Goal: Task Accomplishment & Management: Manage account settings

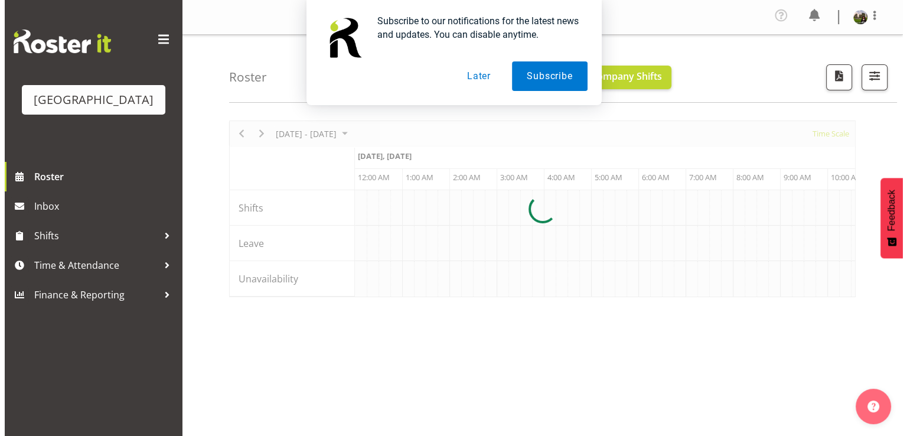
scroll to position [0, 1133]
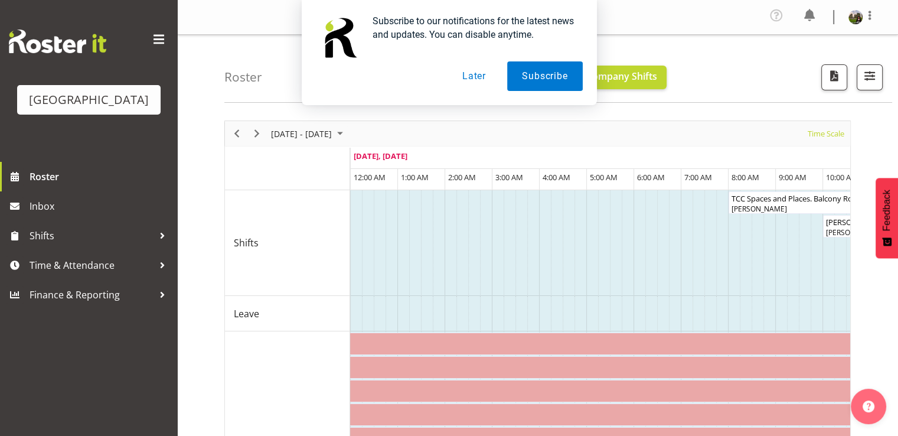
click at [470, 79] on button "Later" at bounding box center [473, 76] width 53 height 30
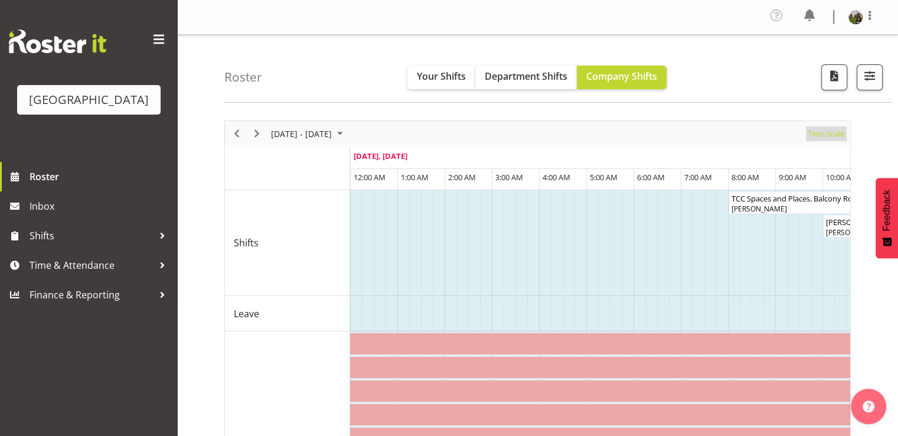
click at [812, 132] on span "Time Scale" at bounding box center [825, 133] width 39 height 15
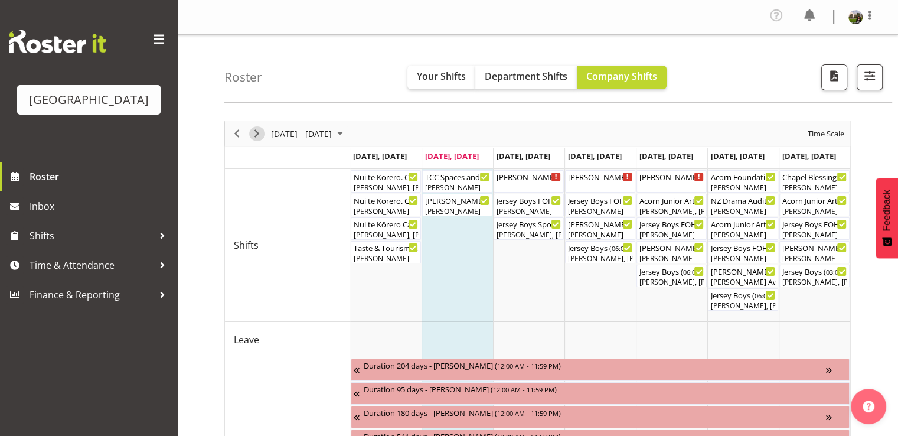
click at [259, 130] on span "Next" at bounding box center [257, 133] width 14 height 15
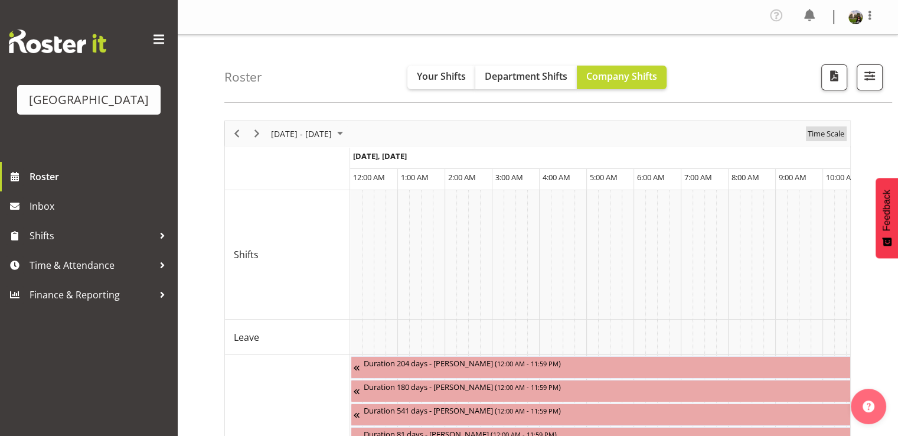
click at [813, 133] on span "Time Scale" at bounding box center [825, 133] width 39 height 15
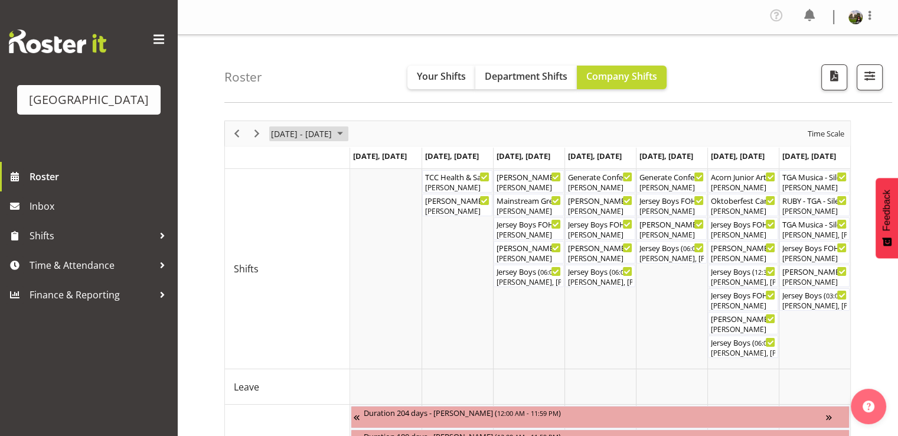
click at [347, 131] on span "September 15 - 21, 2025" at bounding box center [340, 133] width 14 height 15
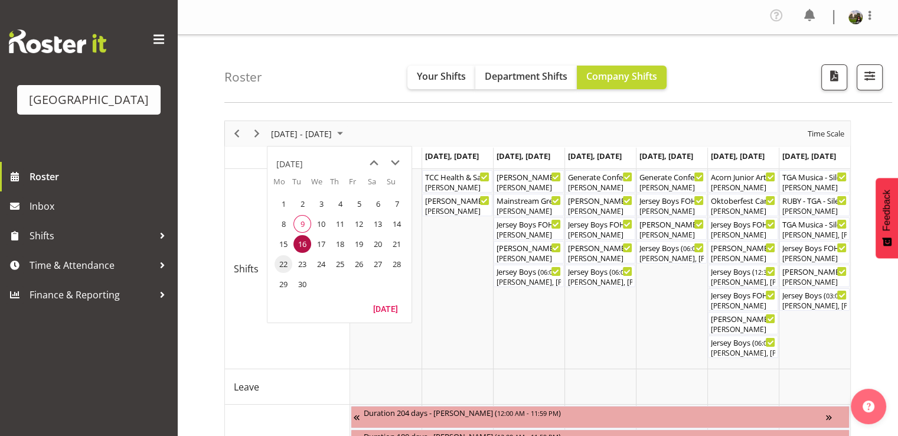
click at [285, 261] on span "22" at bounding box center [284, 264] width 18 height 18
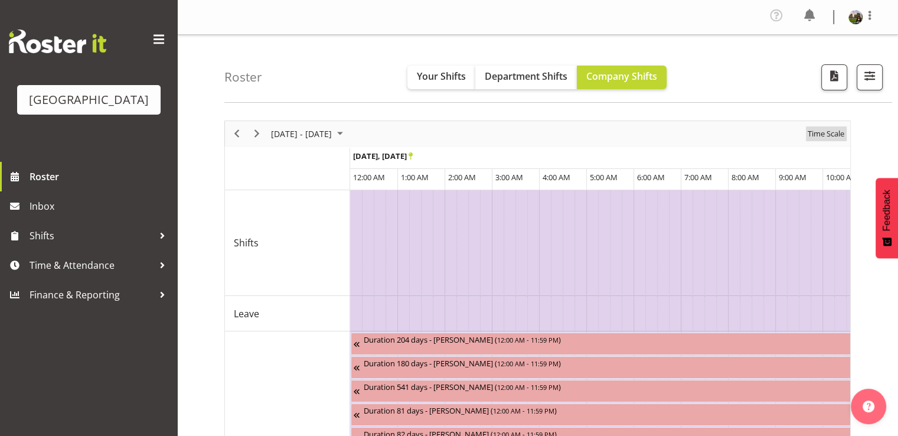
click at [814, 135] on span "Time Scale" at bounding box center [825, 133] width 39 height 15
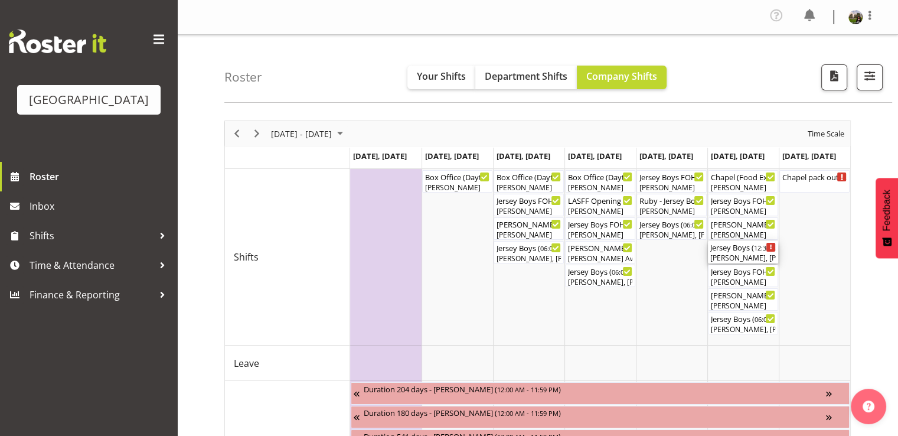
click at [736, 254] on div "Elea Hargreaves, Kelly Shepherd, Tommy Shorter, Heather Powell, Dominique Vogle…" at bounding box center [743, 258] width 66 height 11
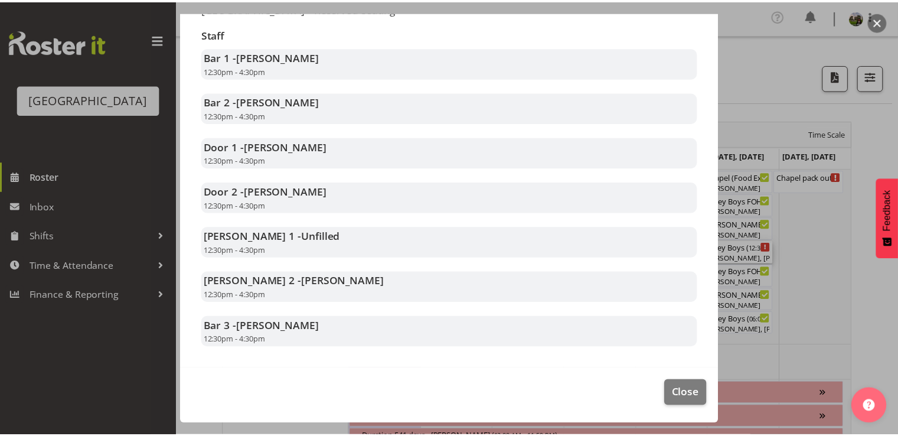
scroll to position [236, 0]
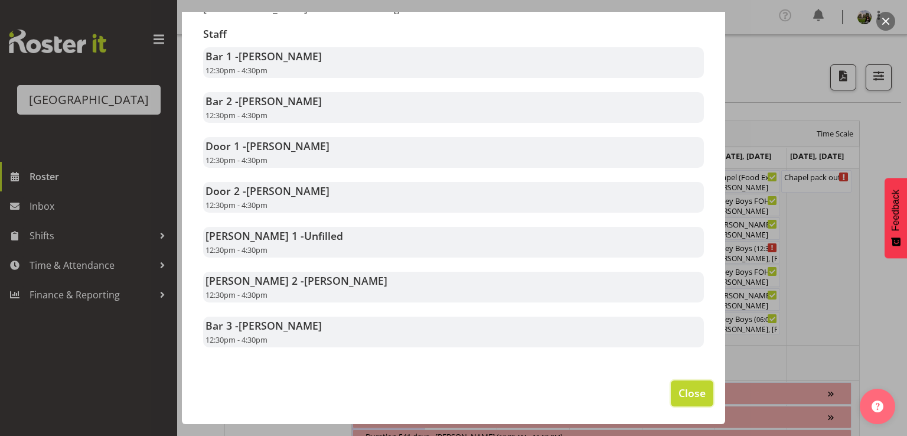
click at [685, 400] on span "Close" at bounding box center [691, 392] width 27 height 15
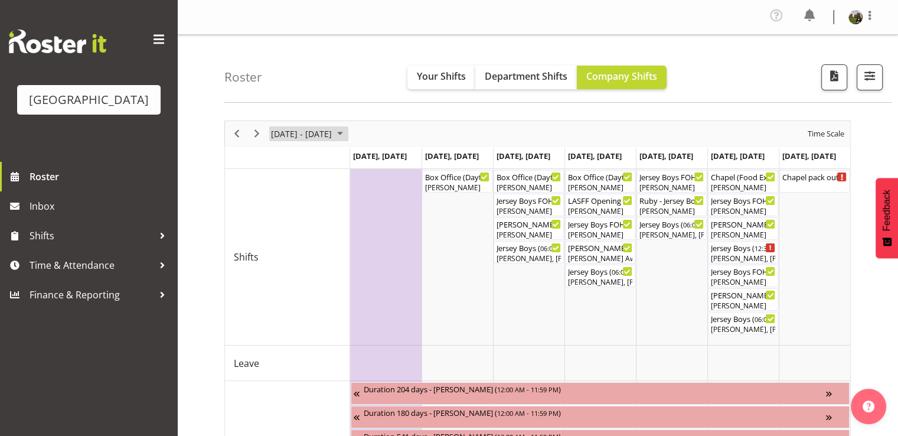
click at [347, 136] on span "September 22 - 28, 2025" at bounding box center [340, 133] width 14 height 15
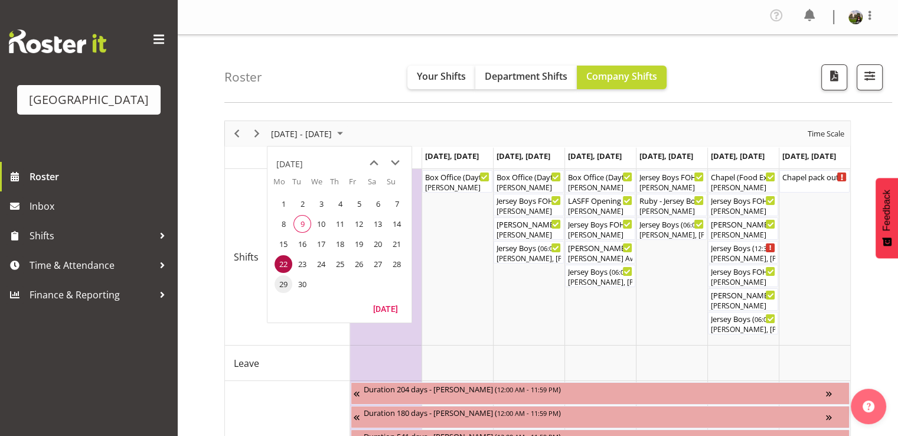
click at [283, 280] on span "29" at bounding box center [284, 284] width 18 height 18
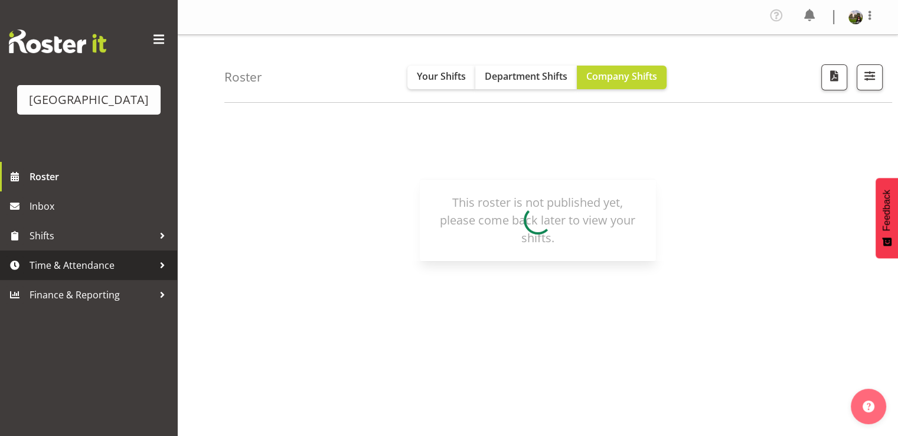
click at [66, 274] on span "Time & Attendance" at bounding box center [92, 265] width 124 height 18
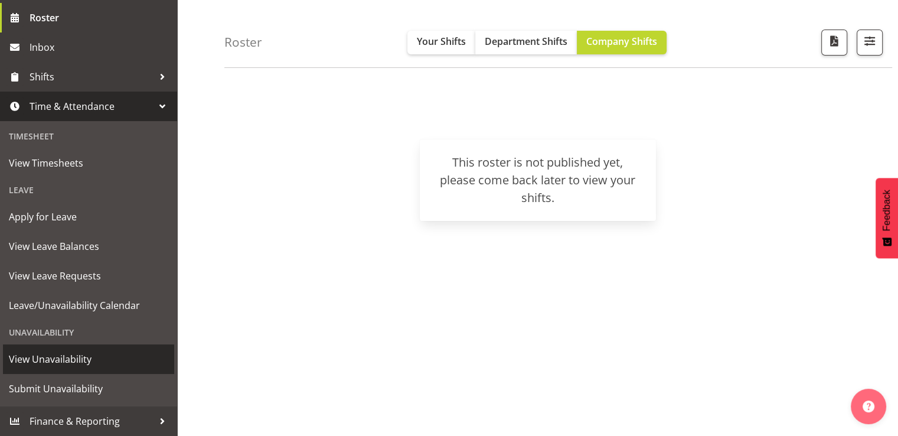
scroll to position [59, 0]
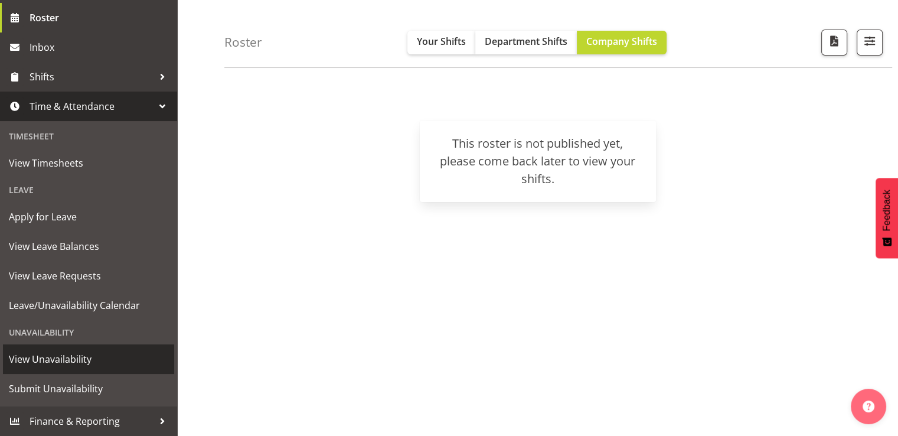
click at [51, 359] on span "View Unavailability" at bounding box center [88, 359] width 159 height 18
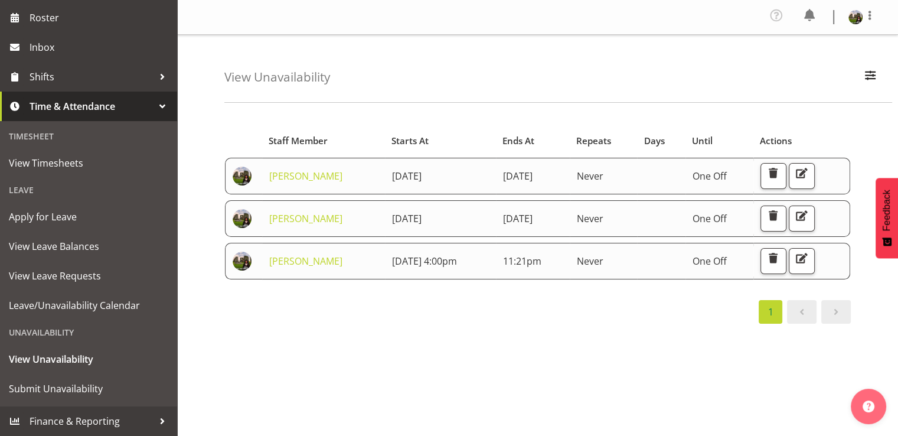
scroll to position [177, 0]
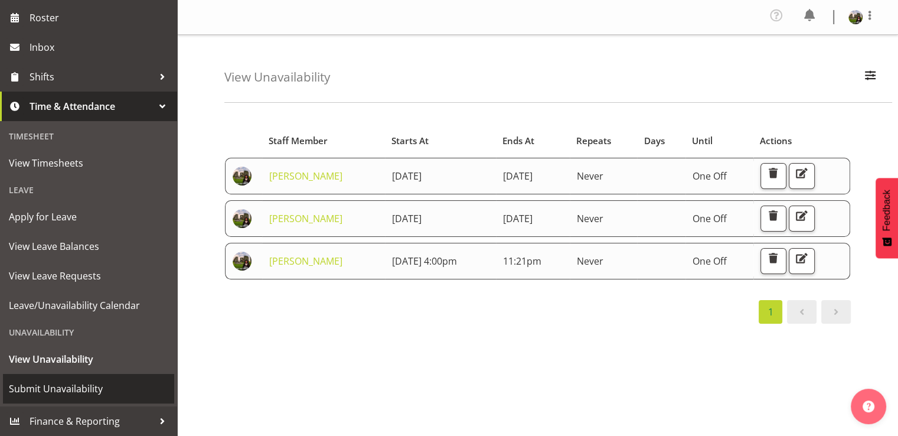
click at [47, 386] on span "Submit Unavailability" at bounding box center [88, 389] width 159 height 18
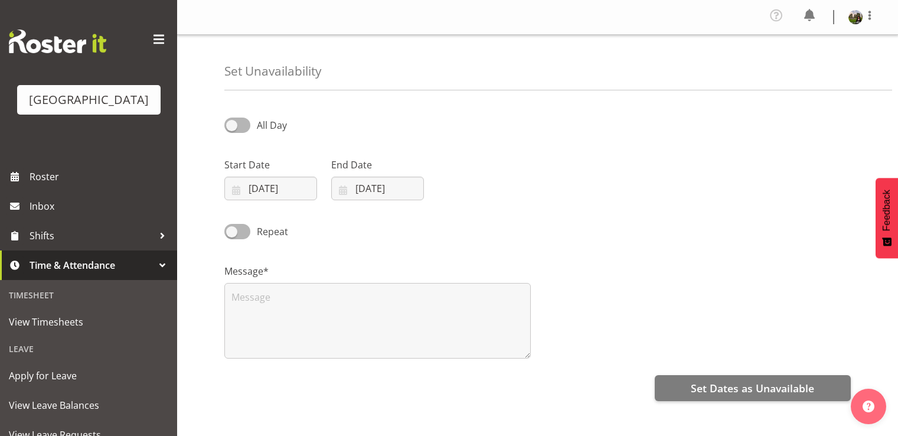
select select "8"
select select "2025"
click at [272, 192] on input "[DATE]" at bounding box center [270, 189] width 93 height 24
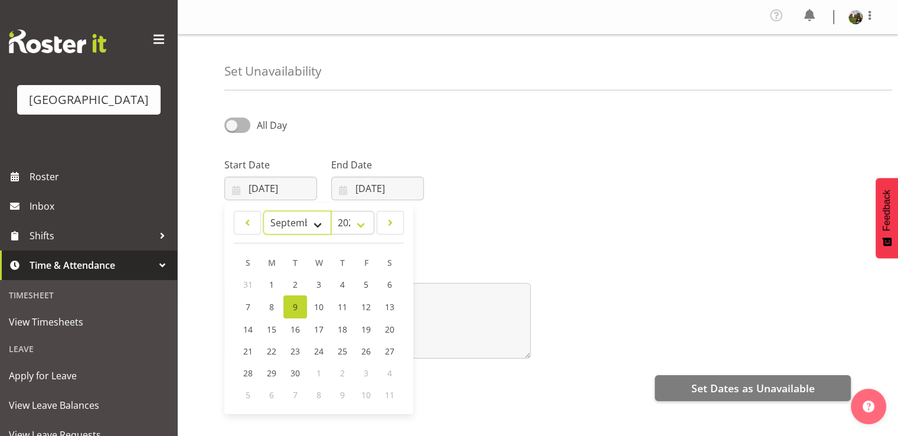
click at [319, 227] on select "January February March April May June July August September October November De…" at bounding box center [297, 223] width 68 height 24
select select "9"
click at [263, 211] on select "January February March April May June July August September October November De…" at bounding box center [297, 223] width 68 height 24
click at [319, 284] on span "1" at bounding box center [318, 284] width 5 height 11
type input "[DATE]"
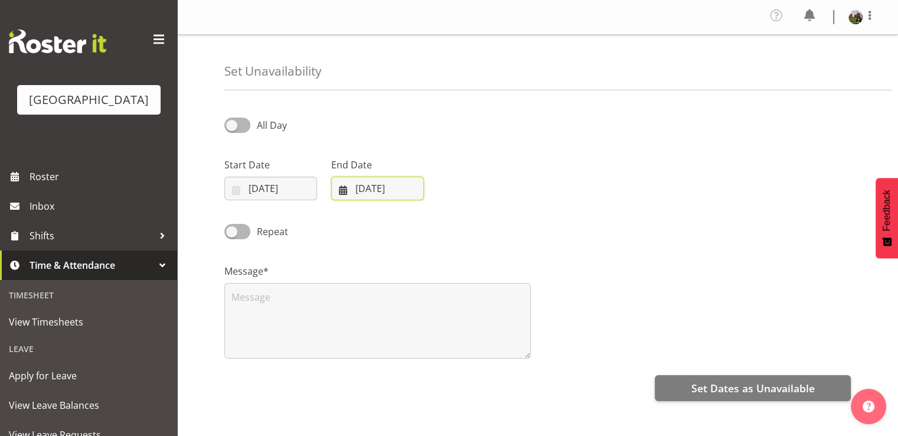
click at [352, 190] on input "[DATE]" at bounding box center [377, 189] width 93 height 24
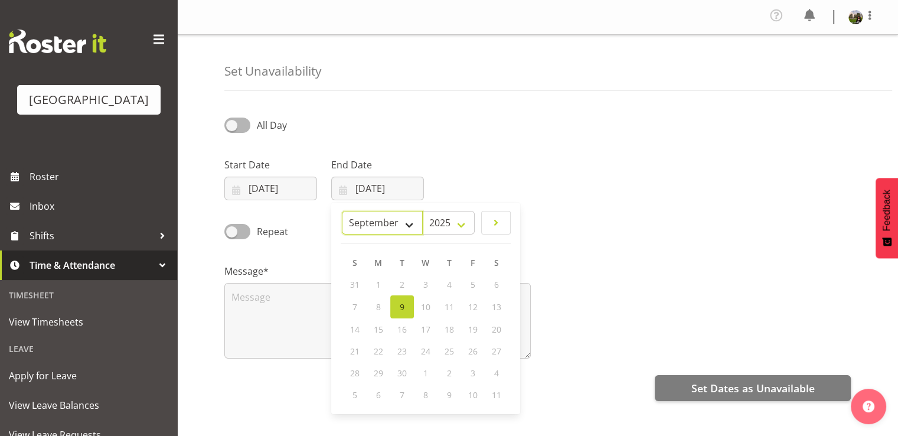
click at [412, 227] on select "January February March April May June July August September October November De…" at bounding box center [382, 223] width 81 height 24
select select "9"
click at [342, 211] on select "January February March April May June July August September October November De…" at bounding box center [382, 223] width 81 height 24
click at [449, 285] on span "2" at bounding box center [449, 284] width 5 height 11
type input "[DATE]"
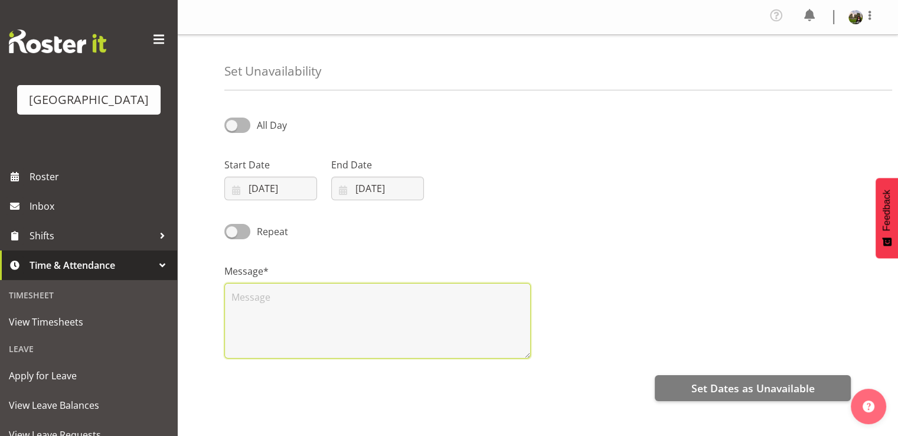
click at [240, 300] on textarea at bounding box center [377, 321] width 306 height 76
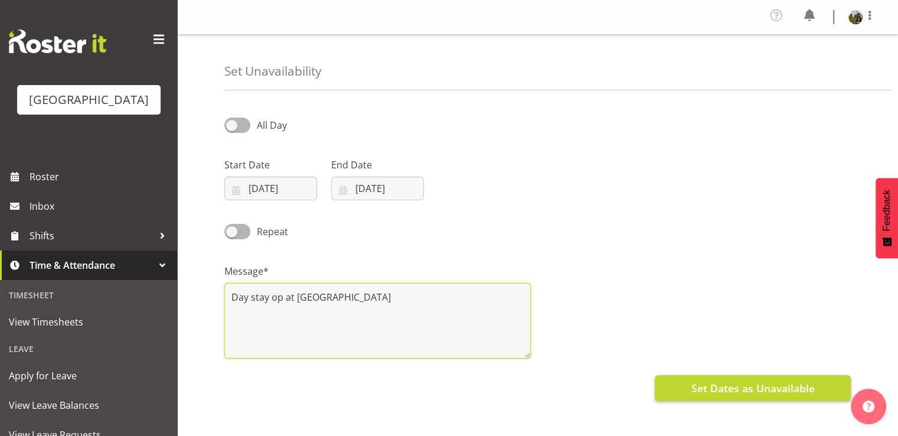
type textarea "Day stay op at [GEOGRAPHIC_DATA]"
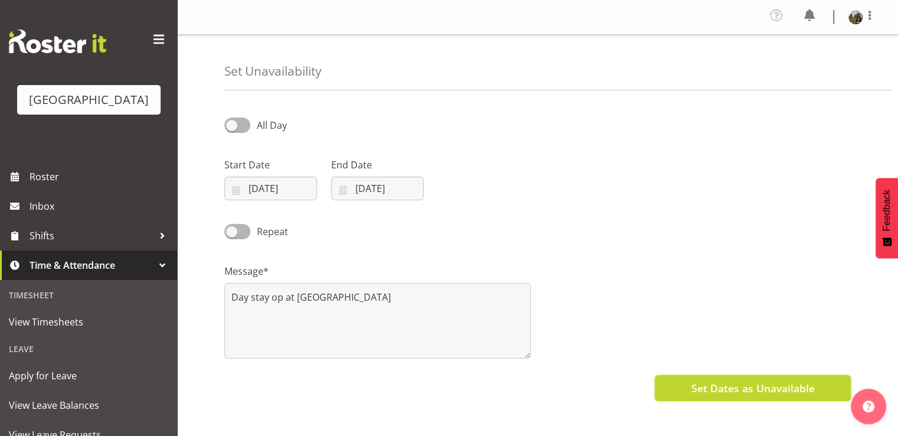
click at [671, 385] on button "Set Dates as Unavailable" at bounding box center [753, 388] width 196 height 26
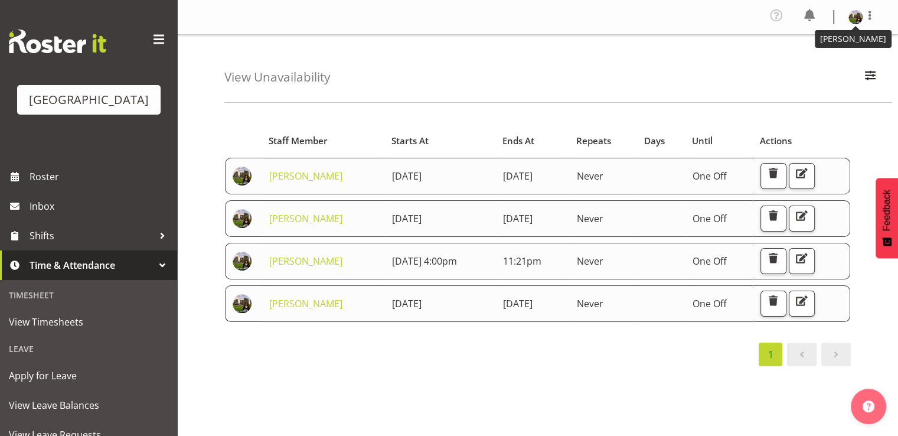
click at [855, 22] on img at bounding box center [855, 17] width 14 height 14
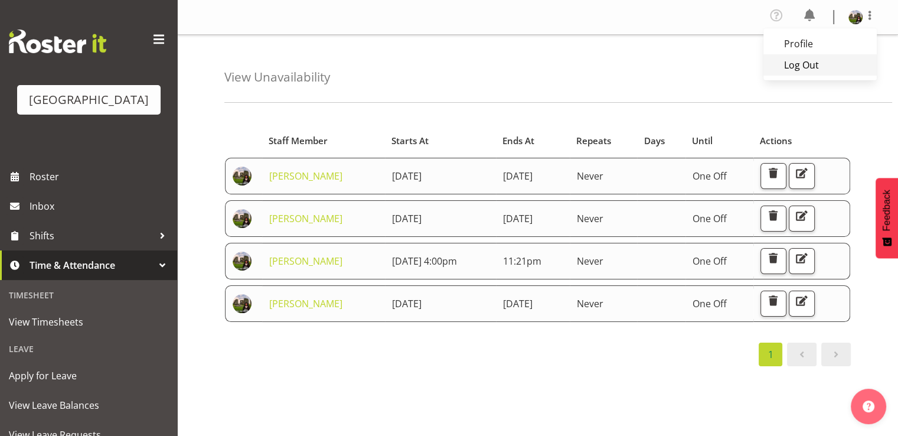
click at [801, 65] on link "Log Out" at bounding box center [819, 64] width 113 height 21
